Goal: Task Accomplishment & Management: Use online tool/utility

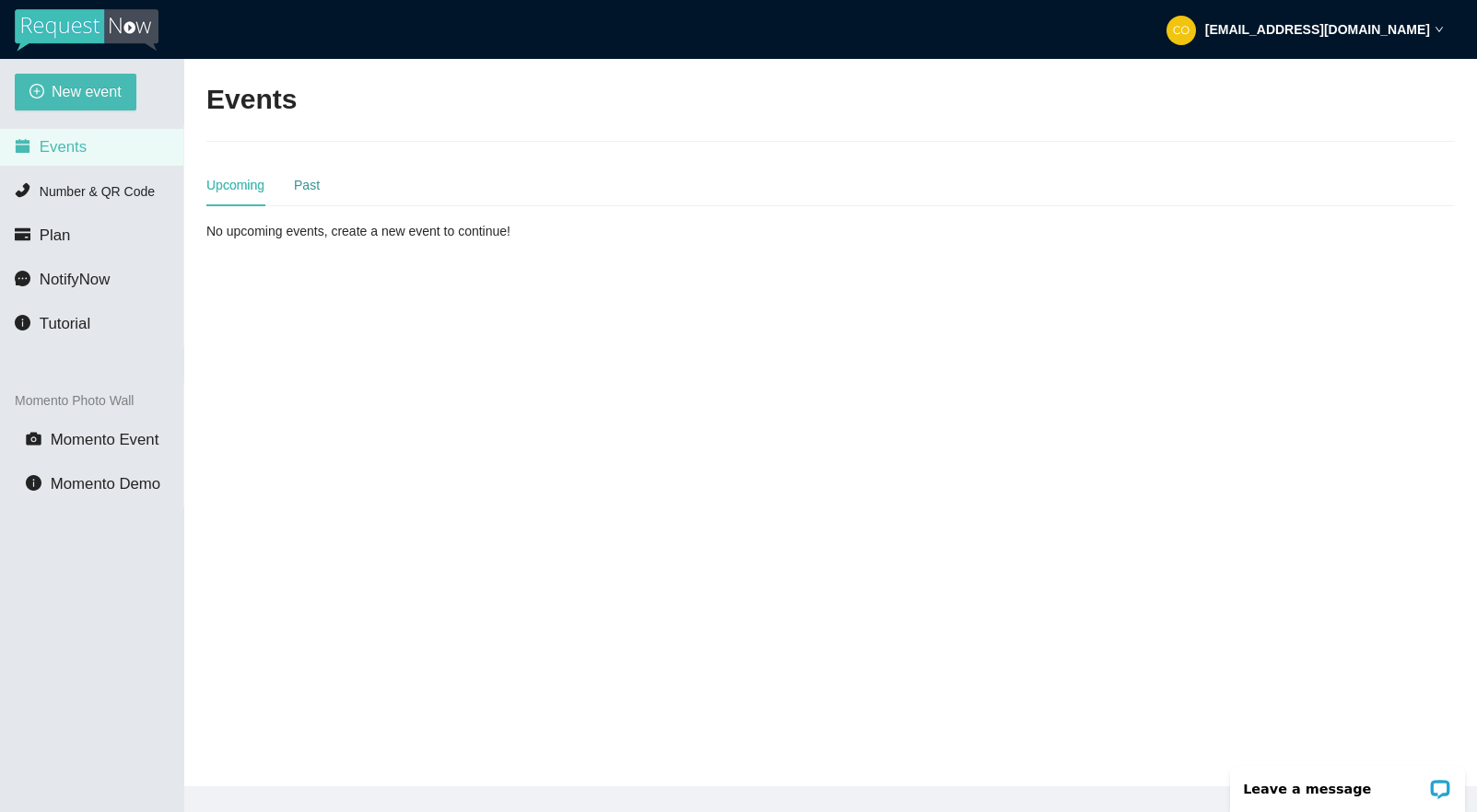
click at [305, 192] on div "Past" at bounding box center [306, 184] width 26 height 20
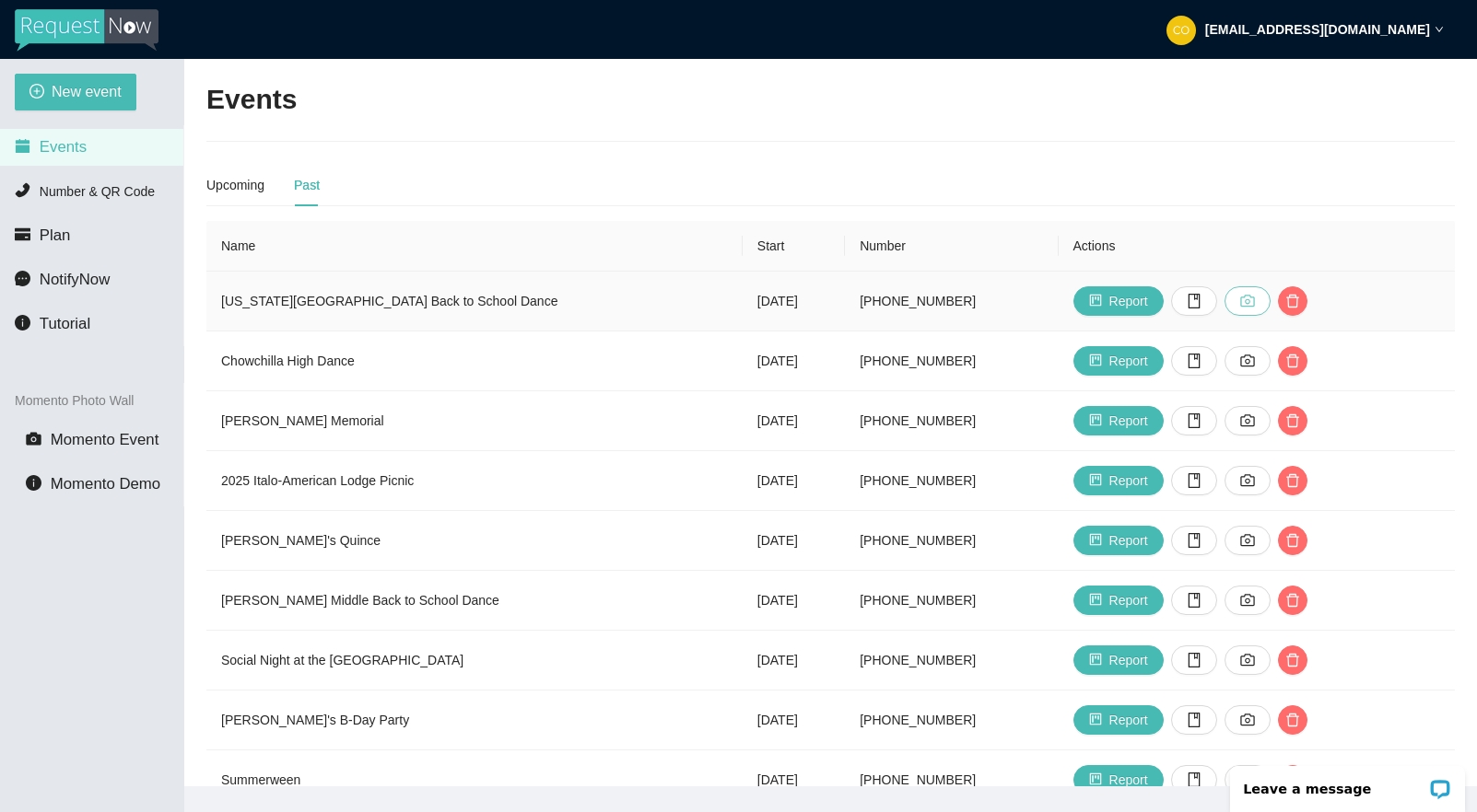
click at [1254, 300] on icon "camera" at bounding box center [1247, 300] width 14 height 14
